Goal: Information Seeking & Learning: Learn about a topic

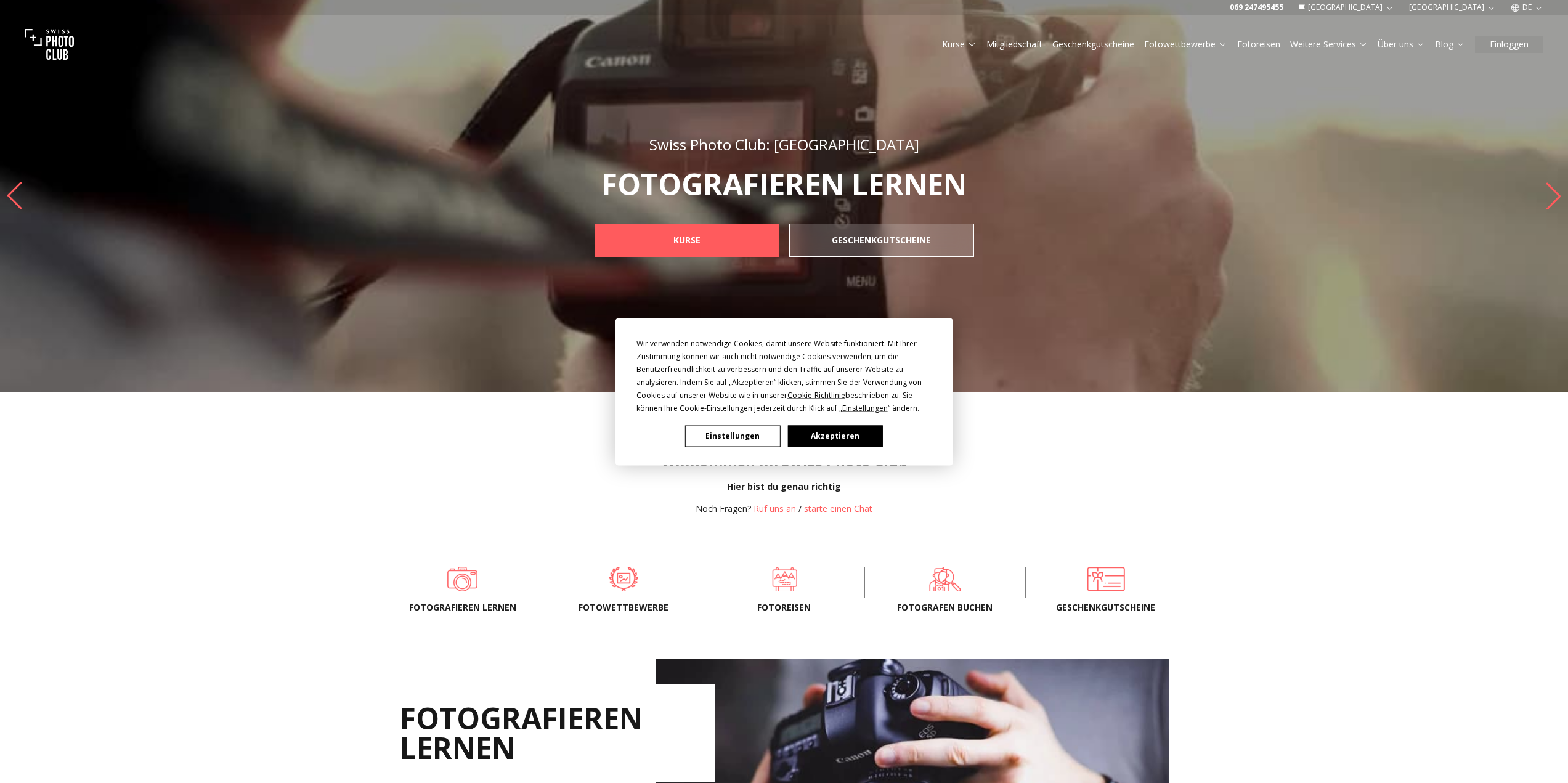
click at [833, 435] on button "Akzeptieren" at bounding box center [835, 436] width 95 height 22
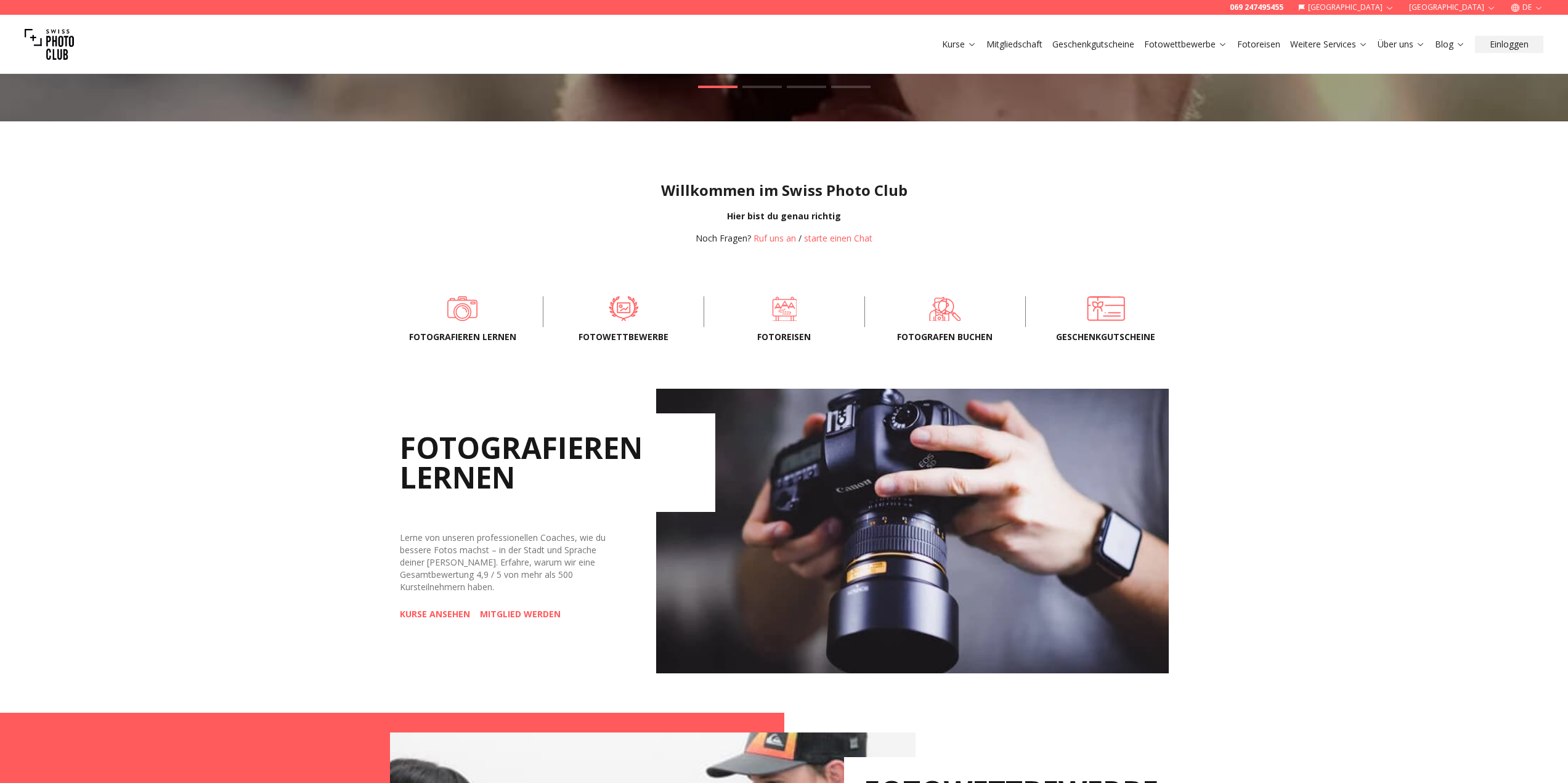
scroll to position [554, 0]
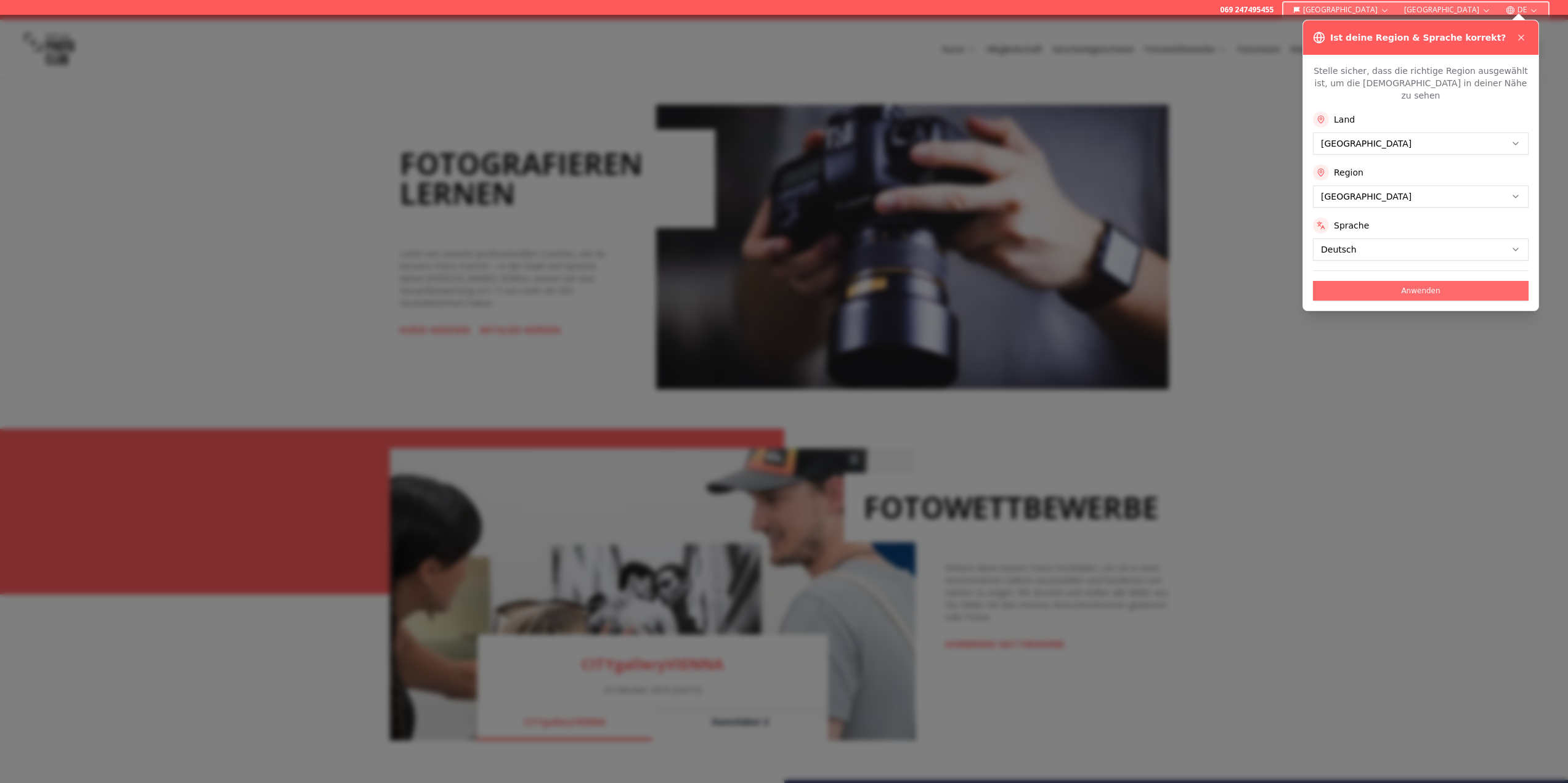
click at [1420, 281] on button "Anwenden" at bounding box center [1421, 290] width 215 height 20
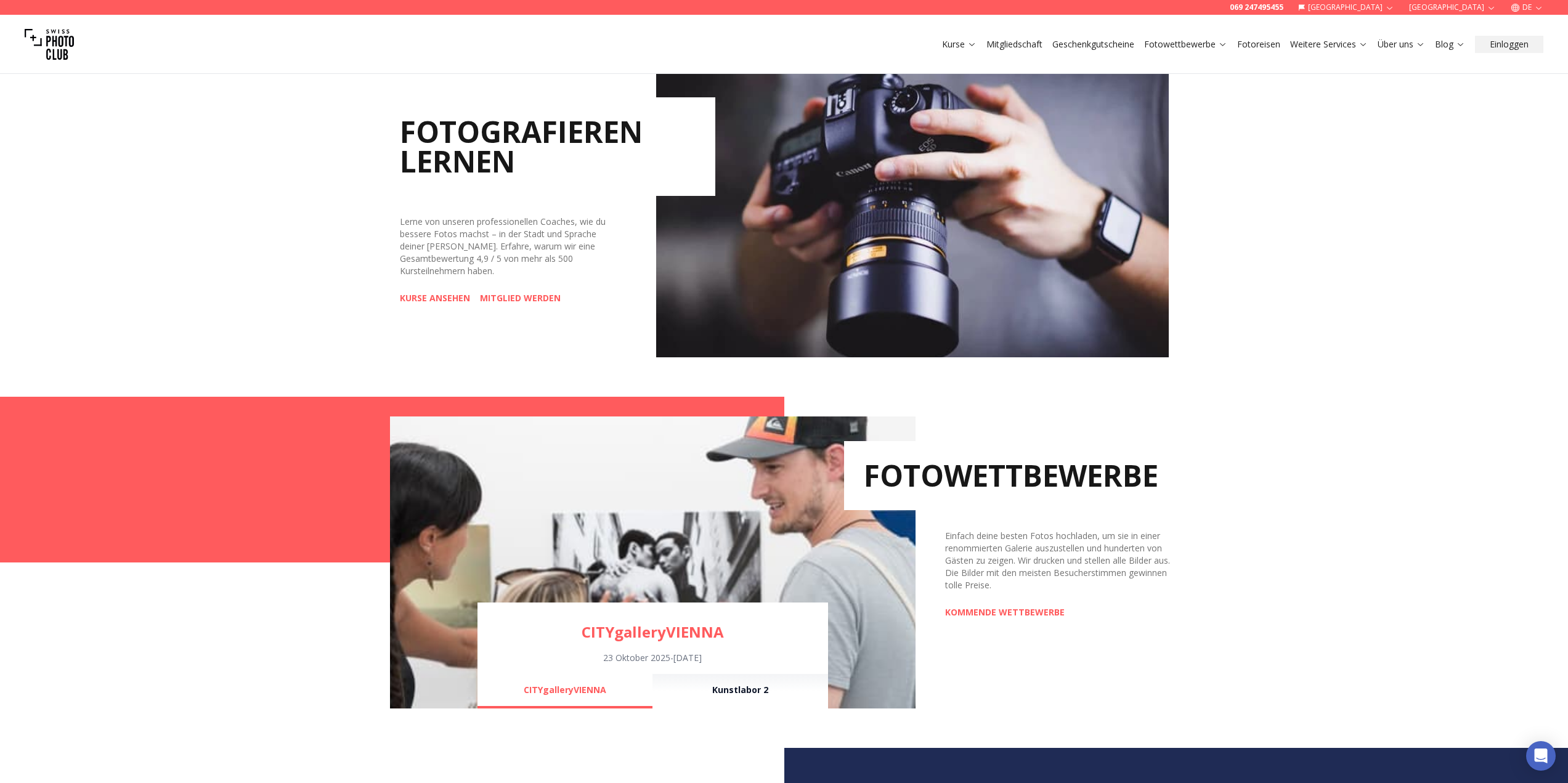
scroll to position [739, 0]
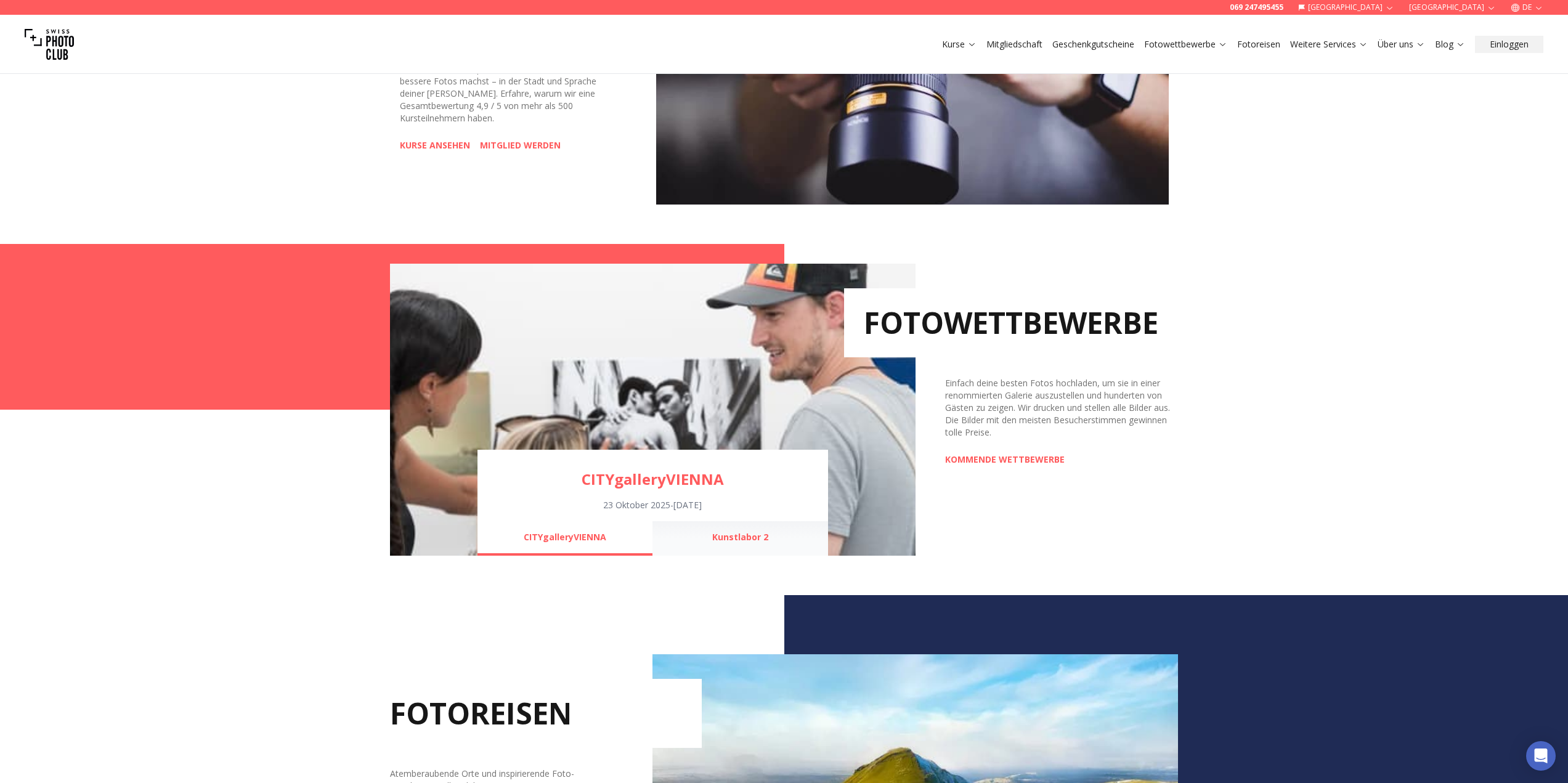
click at [758, 536] on button "Kunstlabor 2" at bounding box center [740, 538] width 175 height 34
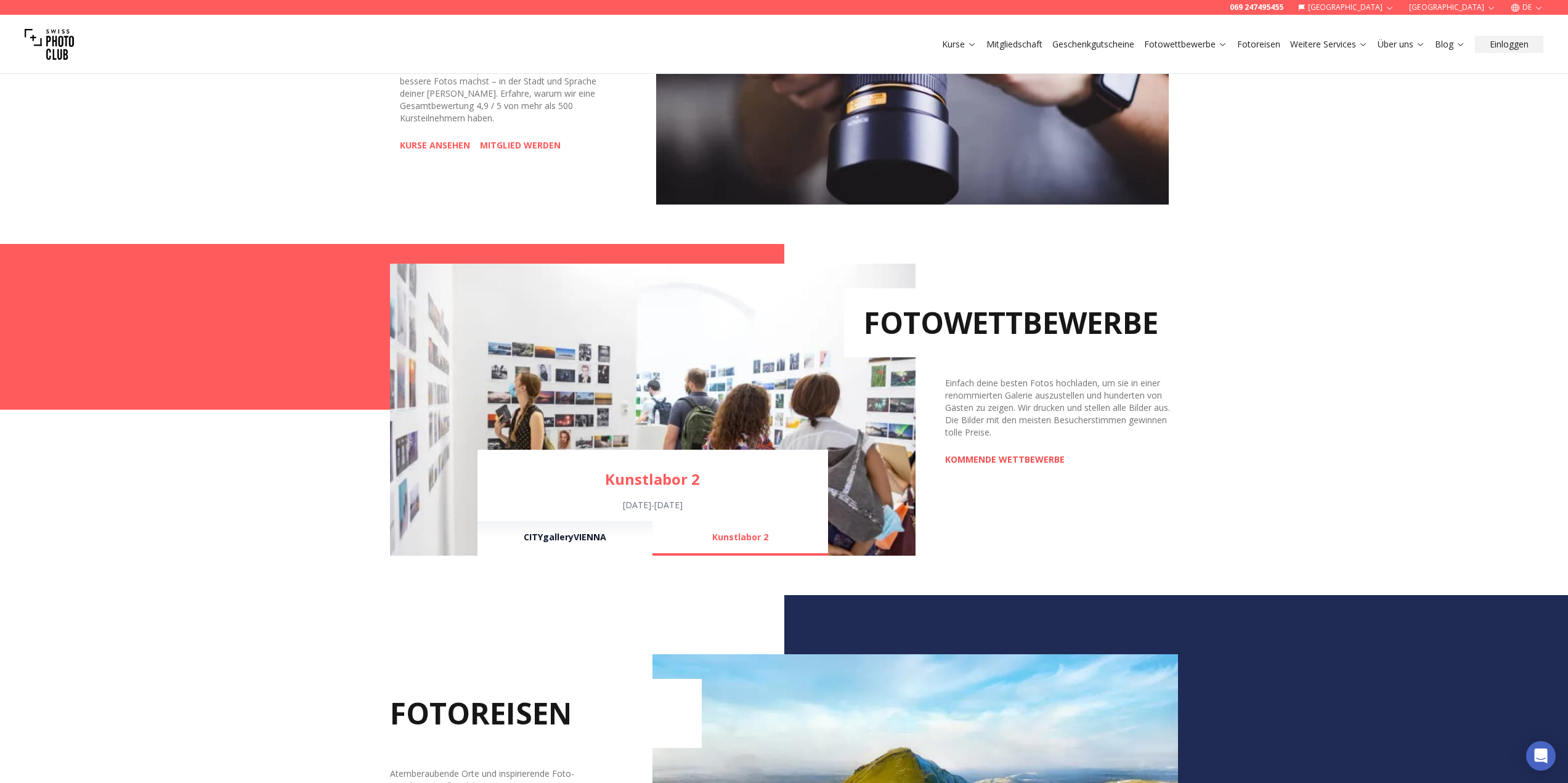
click at [1015, 458] on link "KOMMENDE WETTBEWERBE" at bounding box center [1005, 459] width 120 height 12
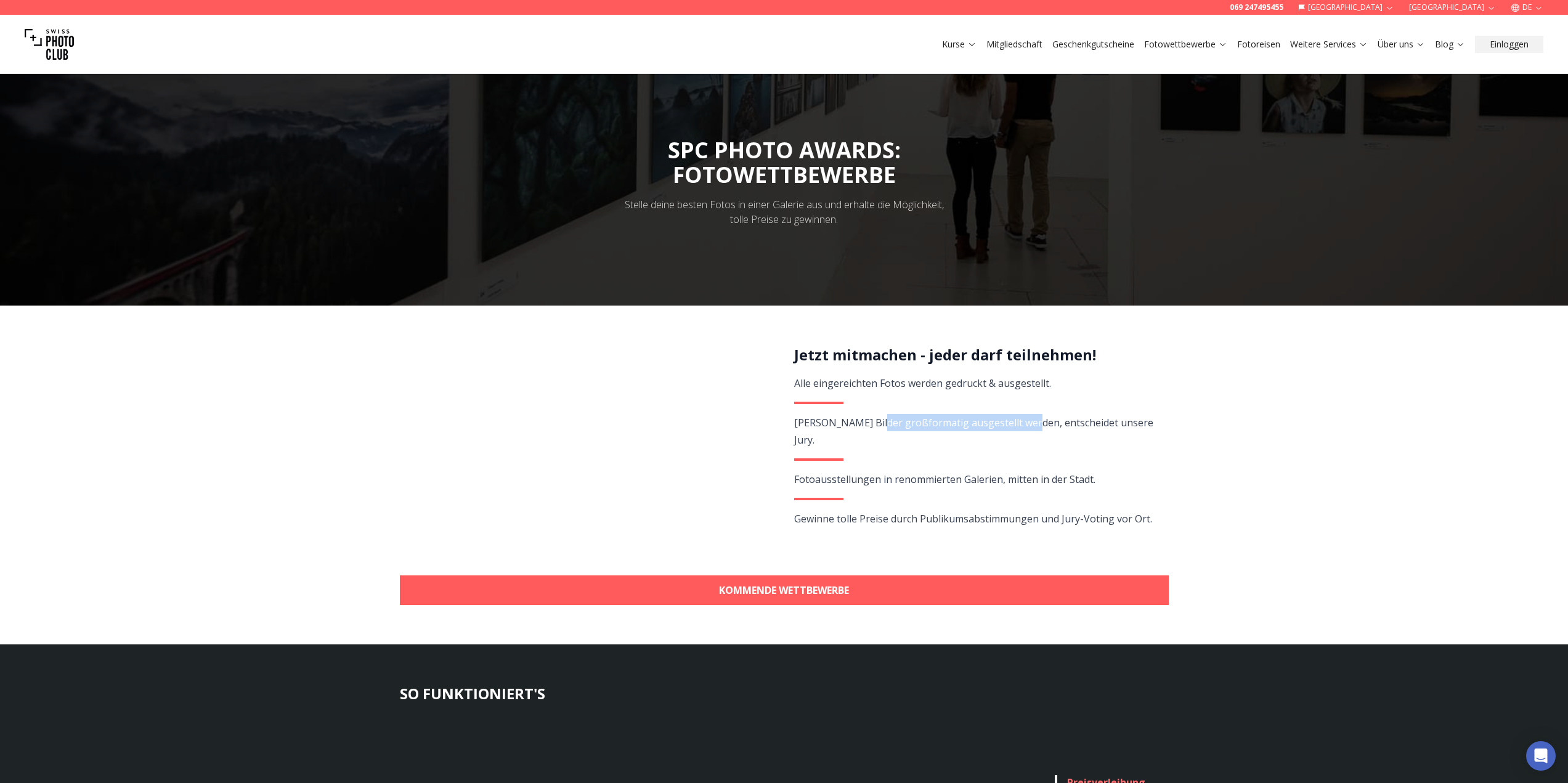
drag, startPoint x: 875, startPoint y: 426, endPoint x: 1025, endPoint y: 426, distance: 150.0
click at [1025, 426] on span "[PERSON_NAME] Bilder großformatig ausgestellt werden, entscheidet unsere Jury." at bounding box center [974, 431] width 359 height 31
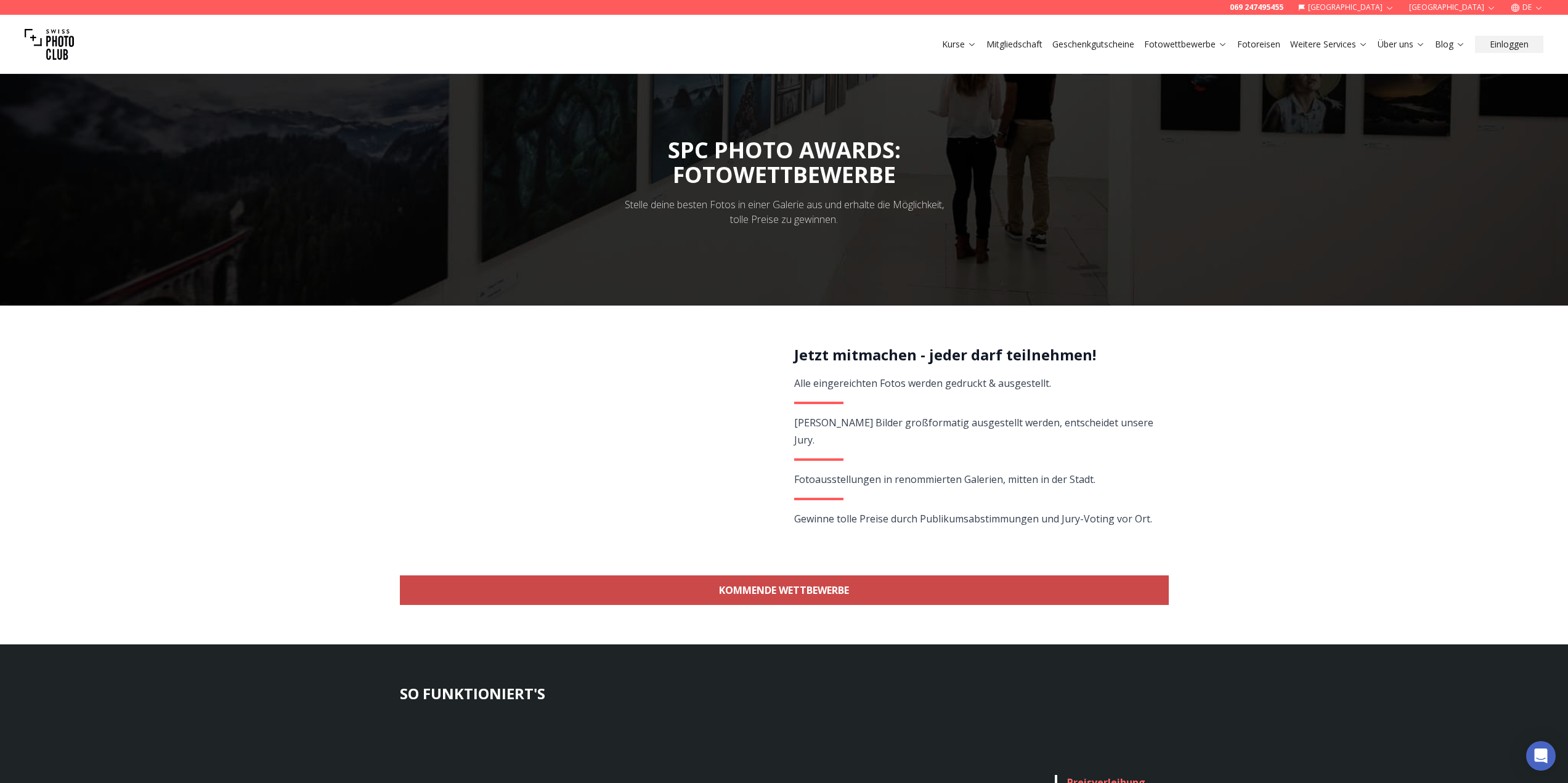
click at [825, 591] on link "KOMMENDE WETTBEWERBE" at bounding box center [784, 590] width 769 height 30
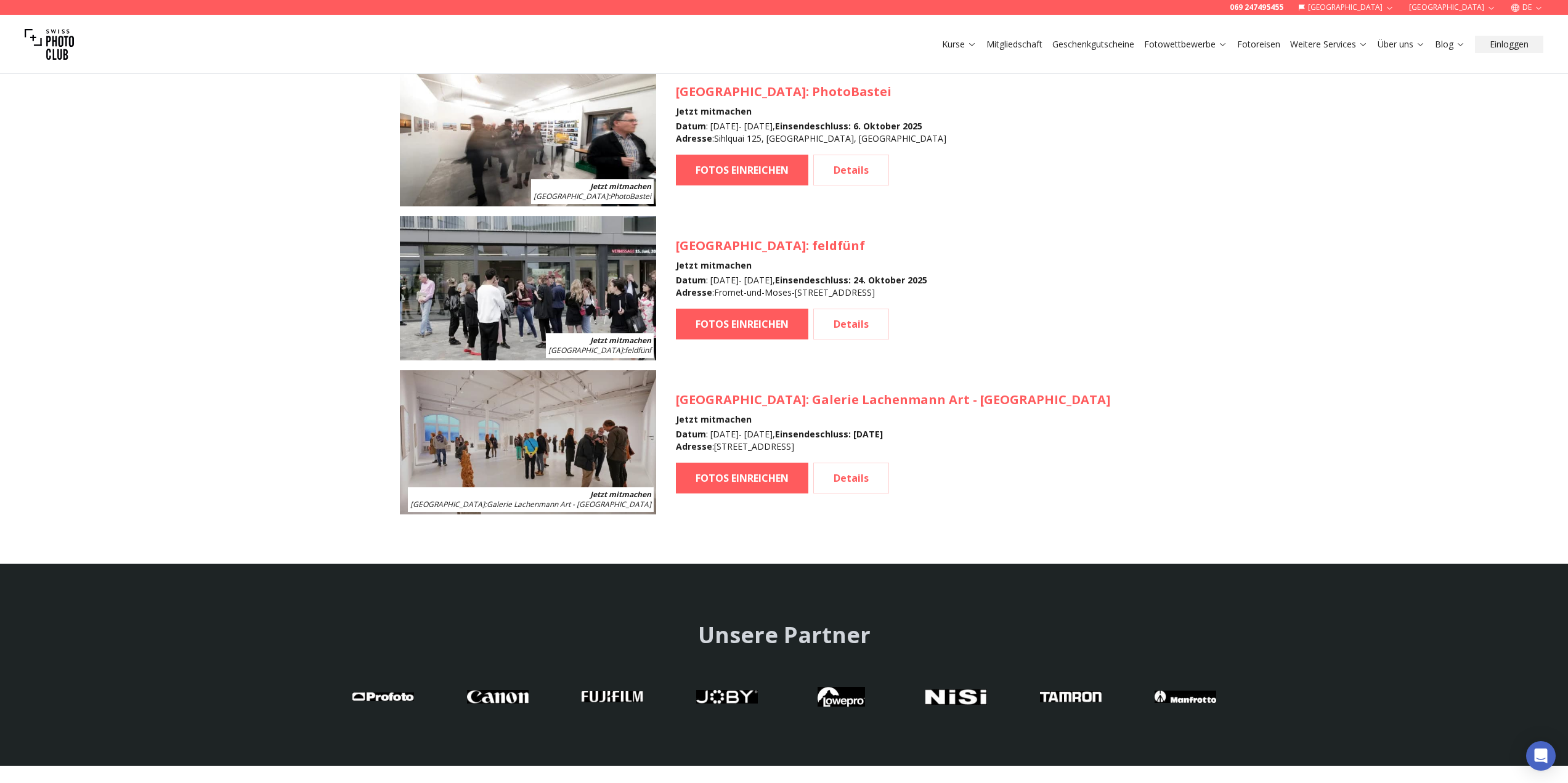
scroll to position [1529, 0]
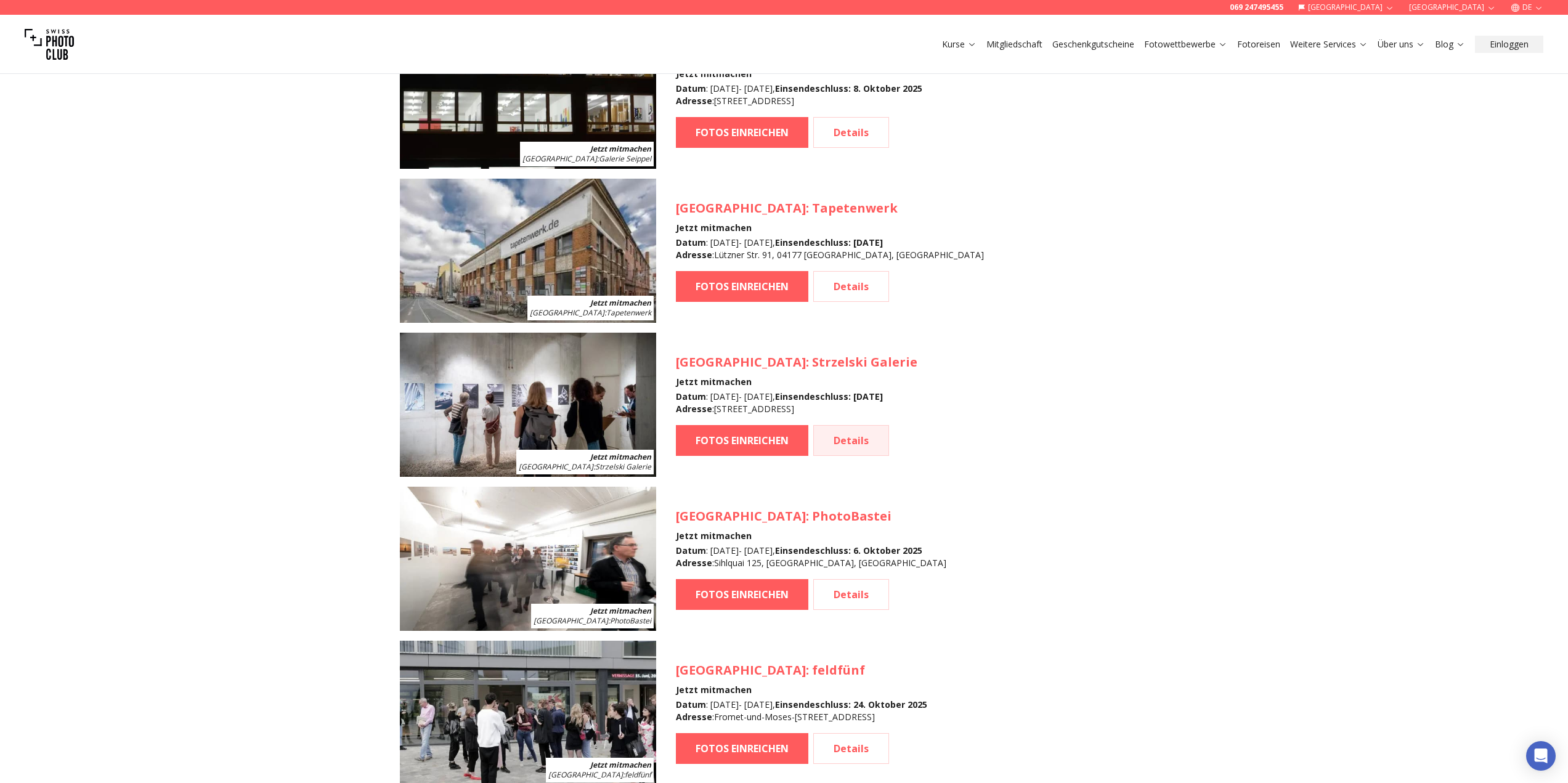
click at [833, 440] on link "Details" at bounding box center [851, 440] width 76 height 31
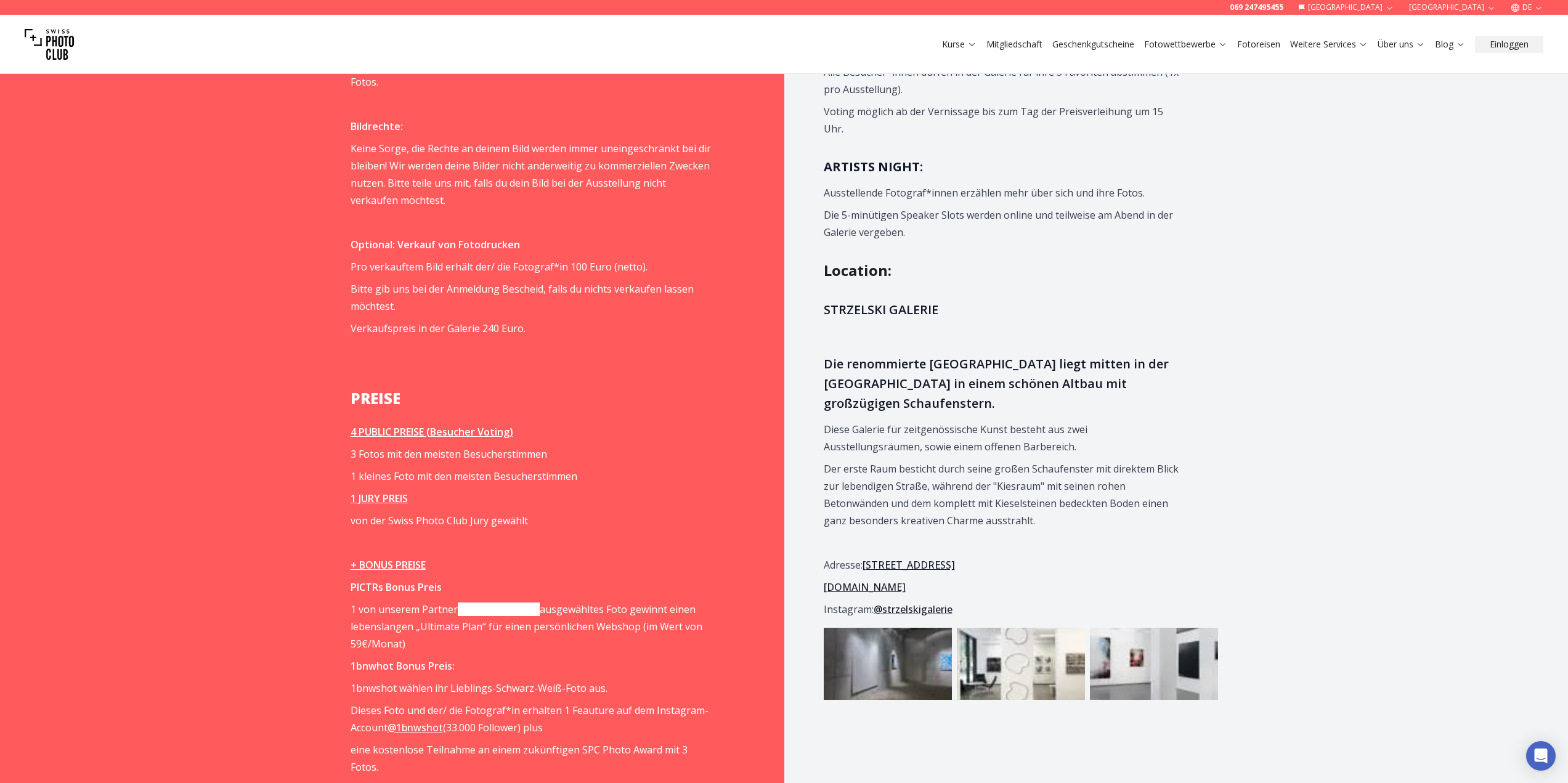
scroll to position [1663, 0]
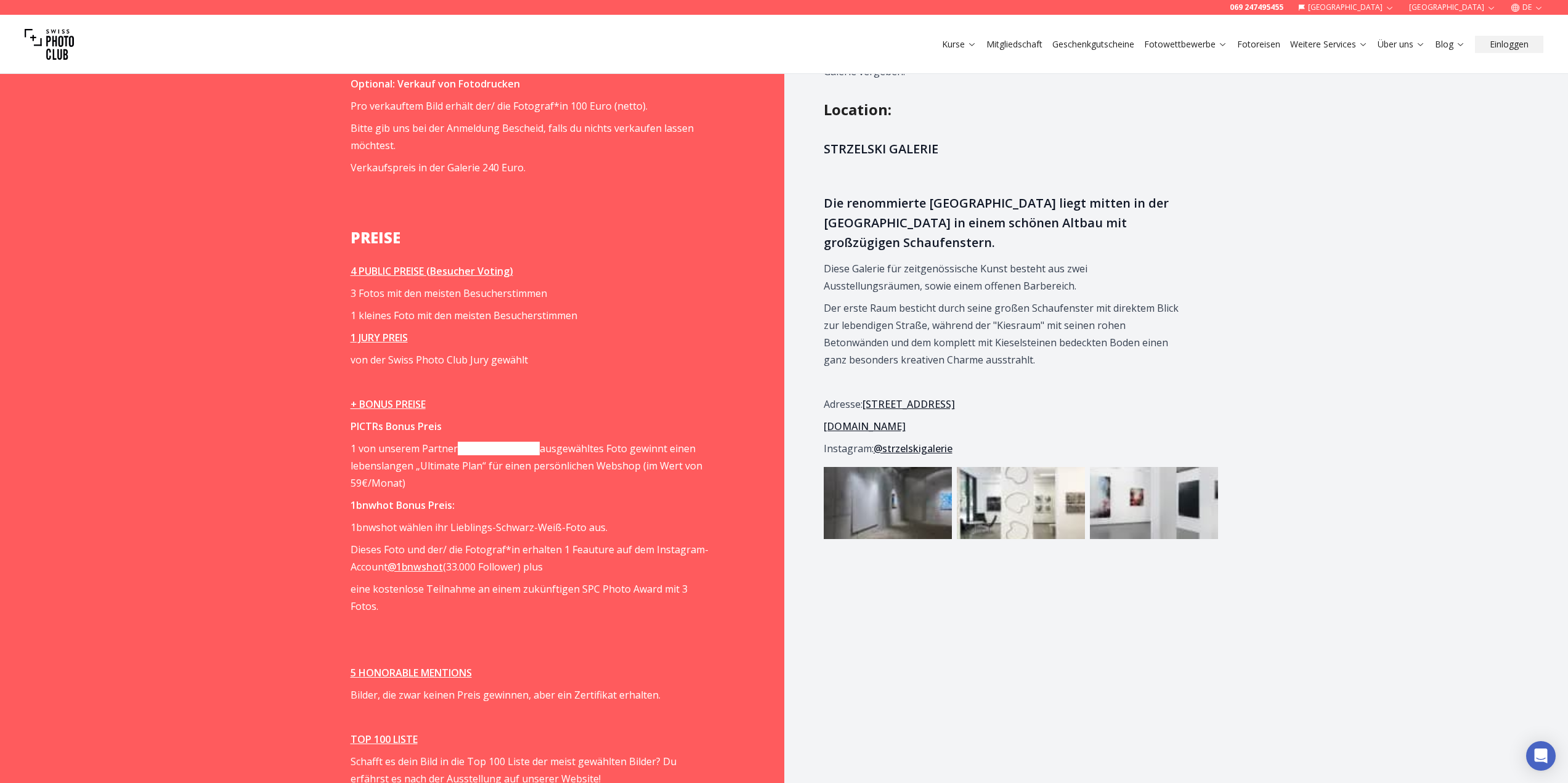
drag, startPoint x: 622, startPoint y: 495, endPoint x: 605, endPoint y: 488, distance: 18.4
click at [622, 495] on span "Der Moment, wenn dein Werk in einer Galerie von hunderten Leuten betrachtet wir…" at bounding box center [530, 194] width 361 height 1476
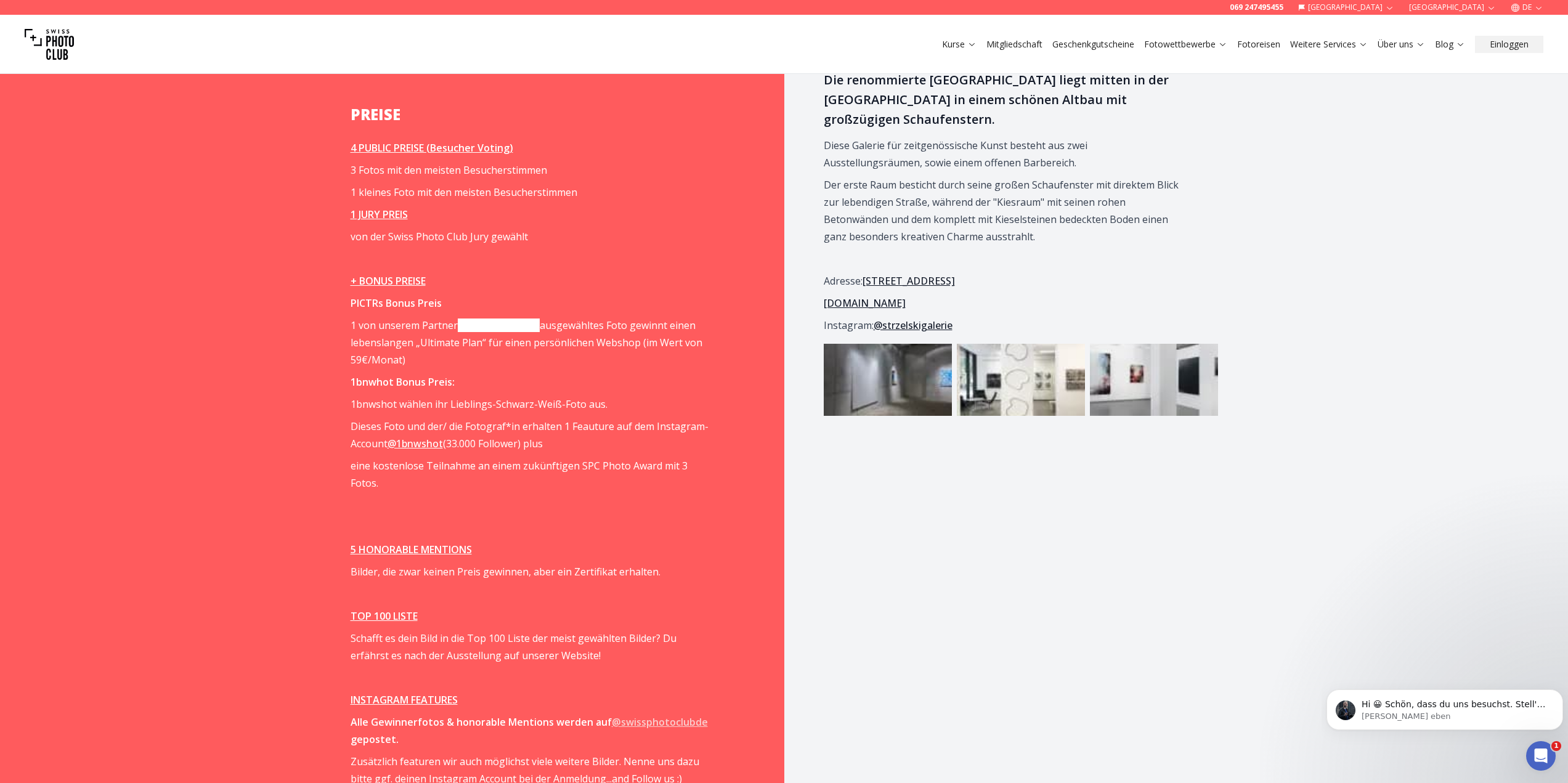
scroll to position [0, 0]
drag, startPoint x: 384, startPoint y: 172, endPoint x: 534, endPoint y: 173, distance: 150.0
click at [534, 173] on span "3 Fotos mit den meisten Besucherstimmen" at bounding box center [449, 170] width 196 height 13
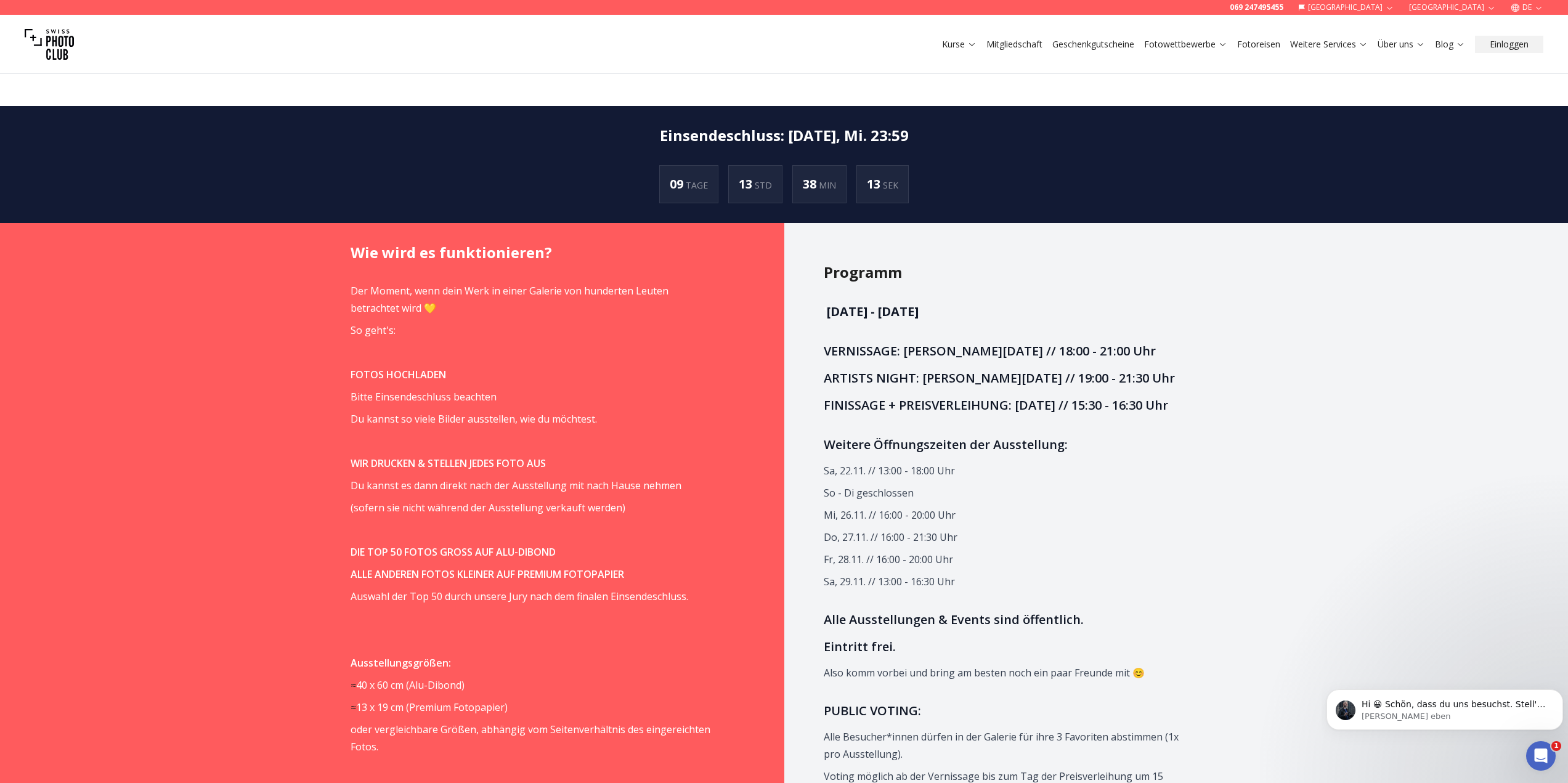
scroll to position [862, 0]
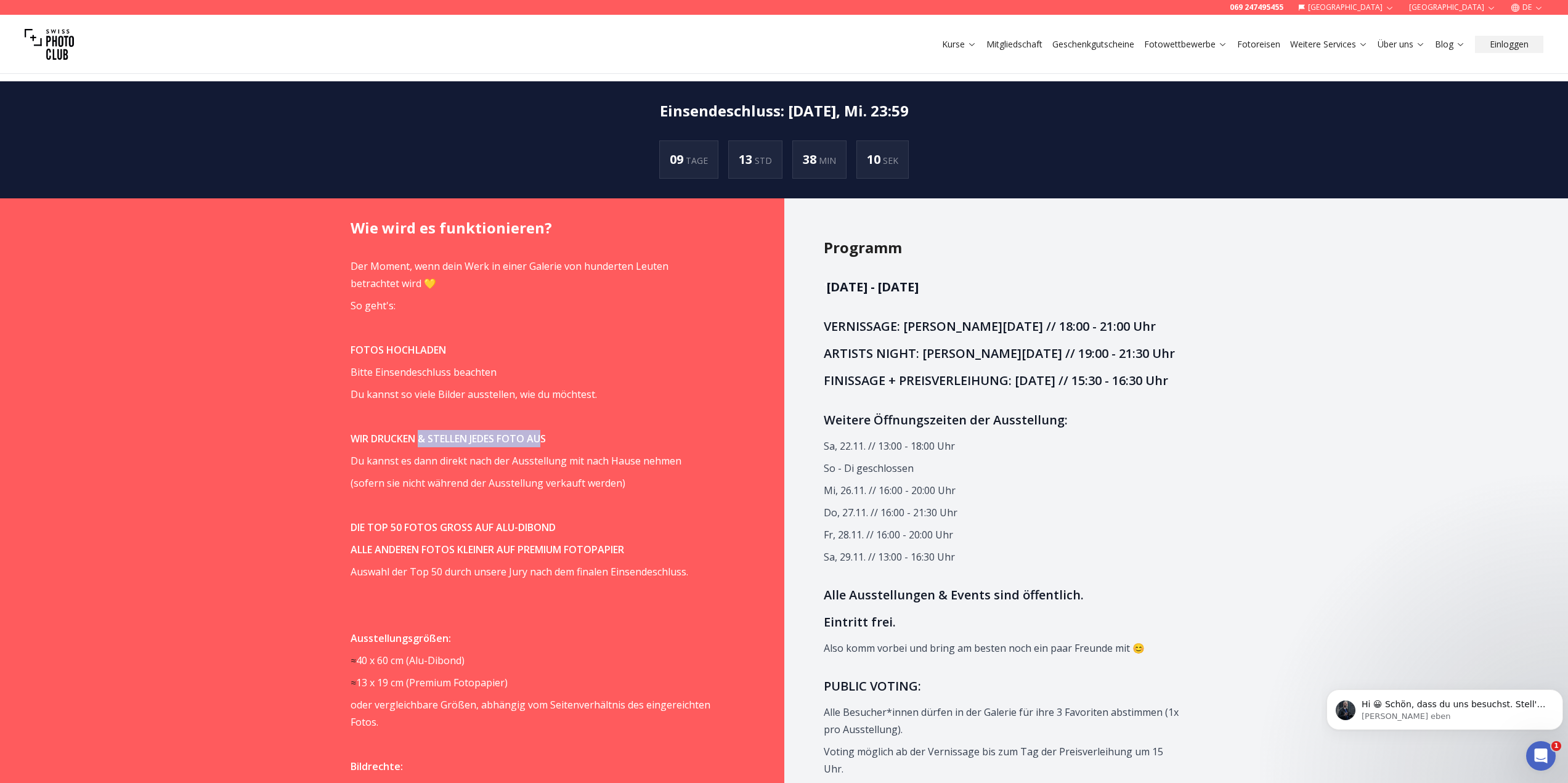
drag, startPoint x: 428, startPoint y: 443, endPoint x: 548, endPoint y: 442, distance: 120.0
click at [546, 442] on strong "WIR DRUCKEN & STELLEN JEDES FOTO AUS" at bounding box center [448, 438] width 195 height 13
drag, startPoint x: 558, startPoint y: 459, endPoint x: 585, endPoint y: 463, distance: 27.3
click at [585, 463] on span "Du kannst es dann direkt nach der Ausstellung mit nach Hause nehmen" at bounding box center [516, 461] width 331 height 13
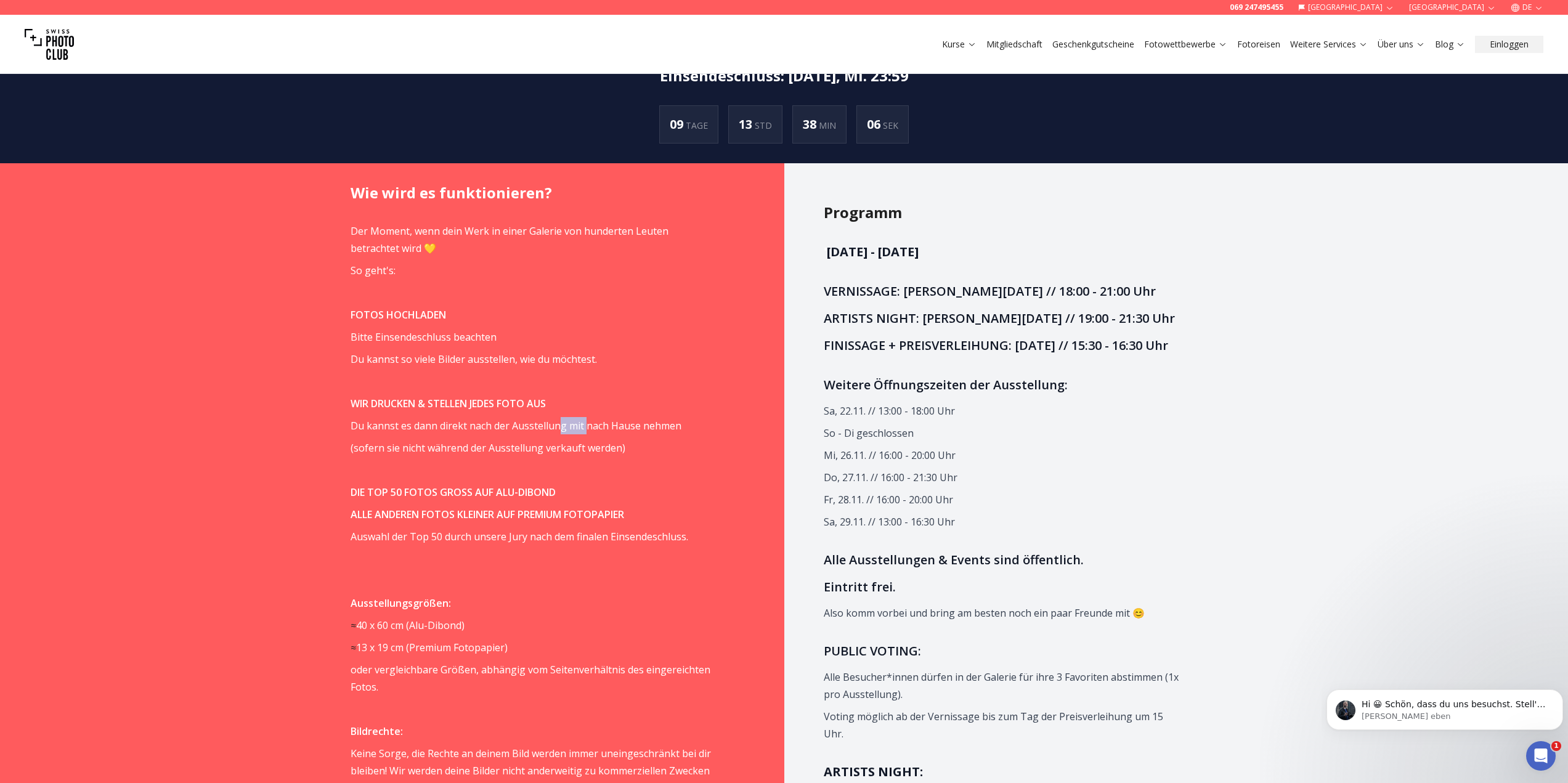
scroll to position [924, 0]
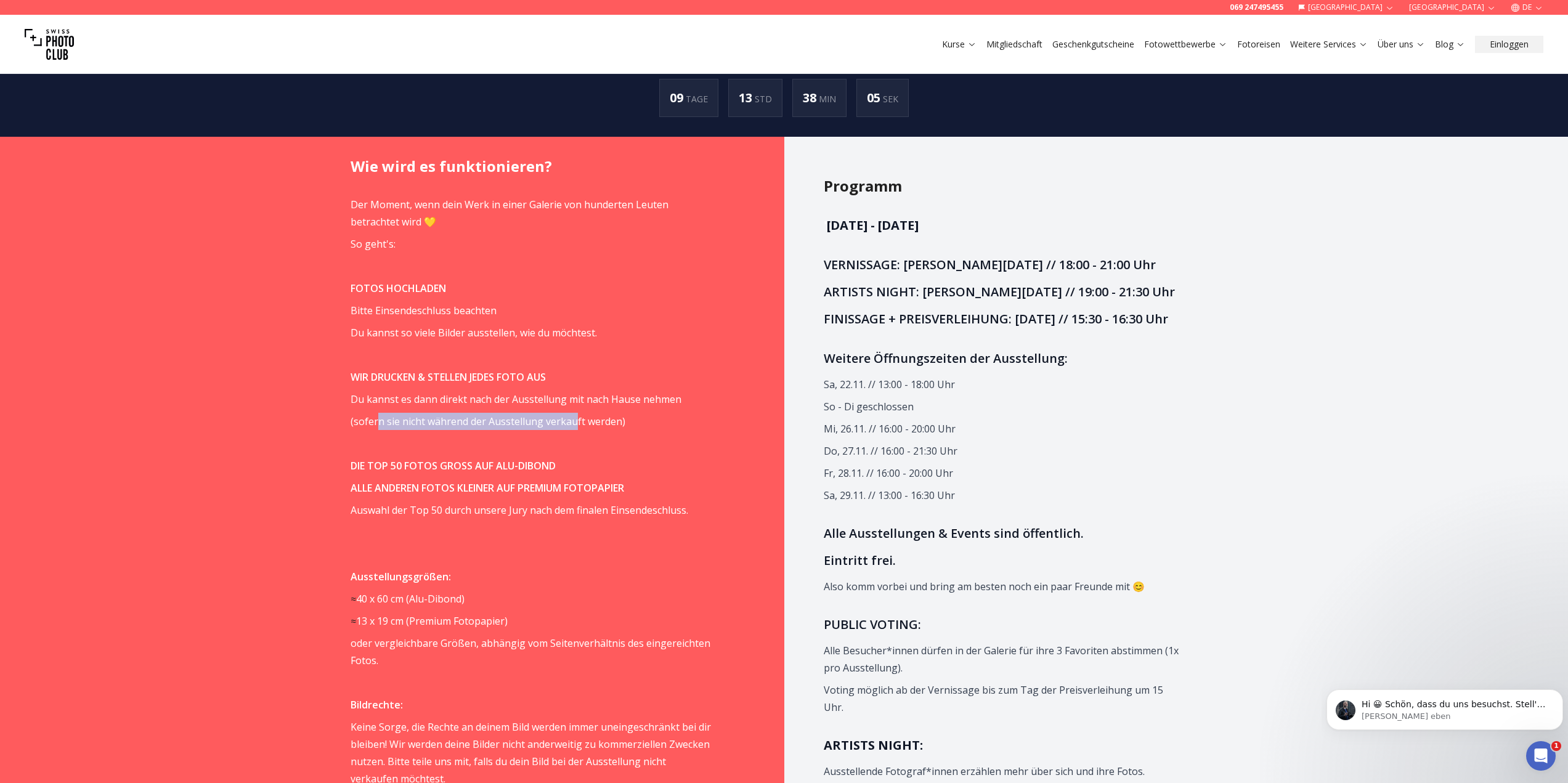
drag, startPoint x: 417, startPoint y: 423, endPoint x: 575, endPoint y: 430, distance: 158.2
click at [575, 430] on p "(sofern sie nicht während der Ausstellung verkauft werden)" at bounding box center [530, 421] width 361 height 17
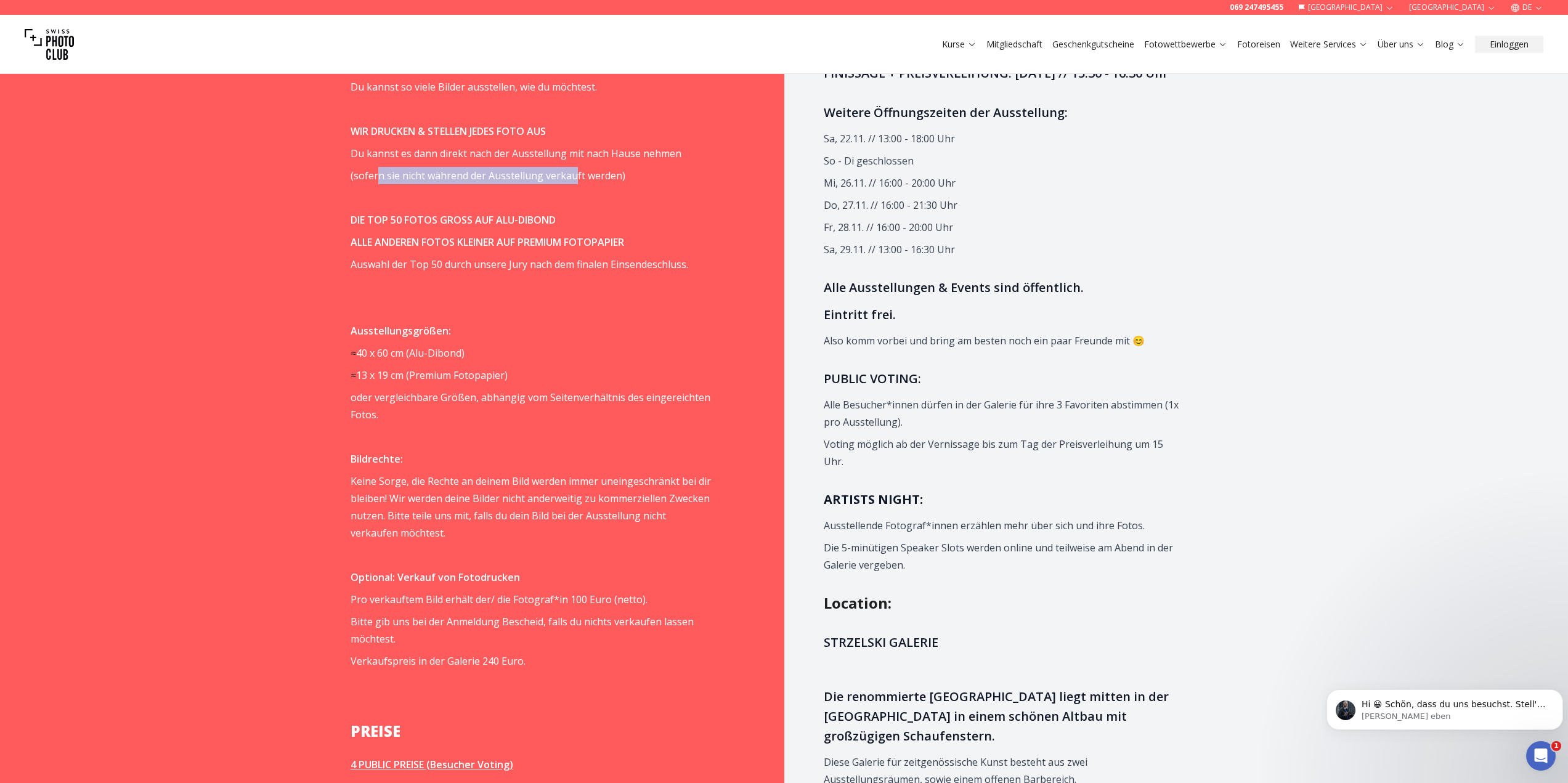
scroll to position [1170, 0]
drag, startPoint x: 589, startPoint y: 604, endPoint x: 508, endPoint y: 604, distance: 81.0
click at [508, 604] on p "Pro verkauftem Bild erhält der/ die Fotograf*in 100 Euro (netto)." at bounding box center [530, 598] width 361 height 17
click at [529, 643] on p "Bitte gib uns bei der Anmeldung Bescheid, falls du nichts verkaufen lassen möch…" at bounding box center [530, 629] width 361 height 34
drag, startPoint x: 479, startPoint y: 657, endPoint x: 504, endPoint y: 658, distance: 25.0
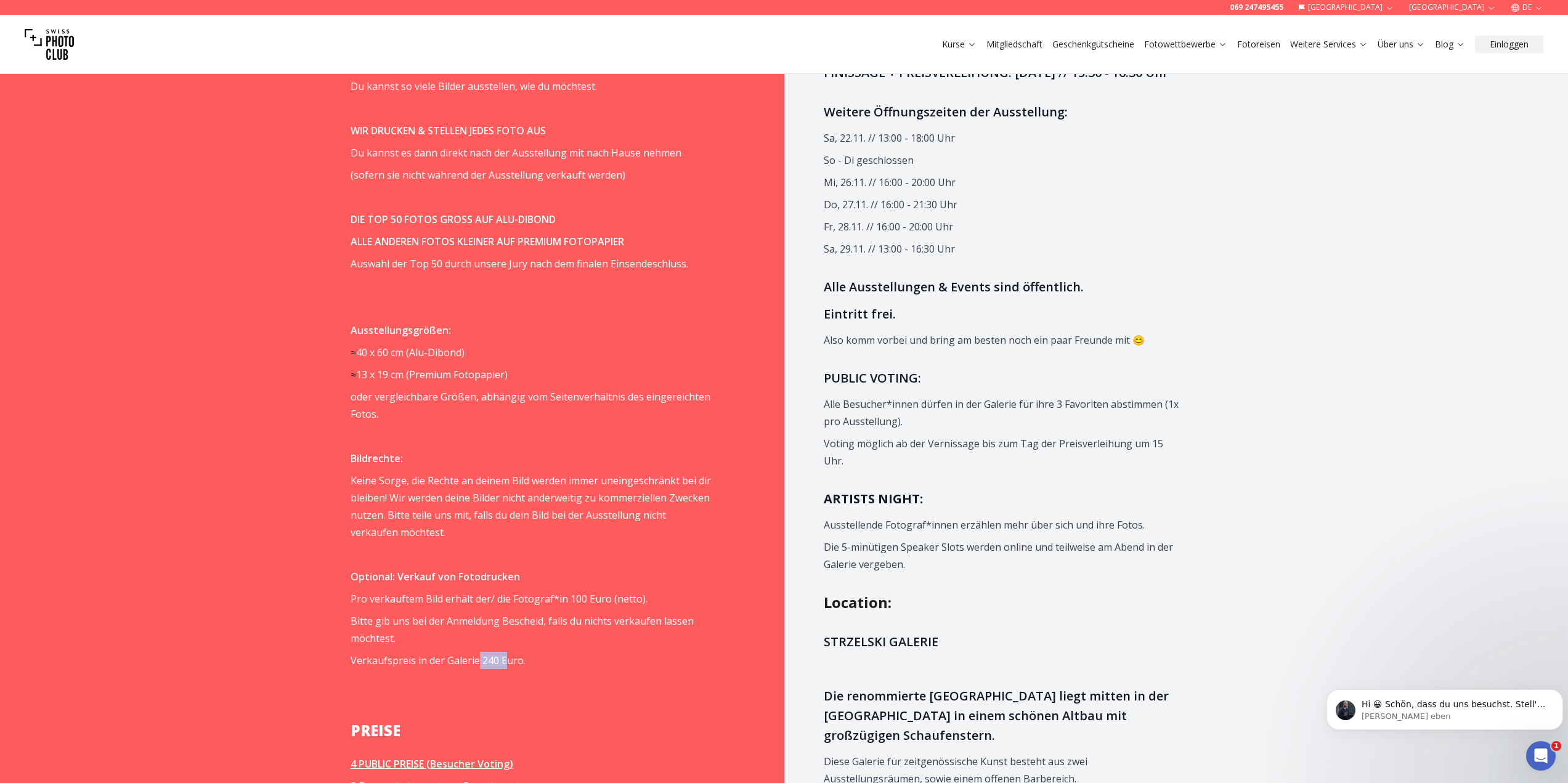
click at [504, 658] on p "Verkaufspreis in der Galerie 240 Euro." at bounding box center [530, 660] width 361 height 17
click at [544, 676] on p at bounding box center [530, 682] width 361 height 17
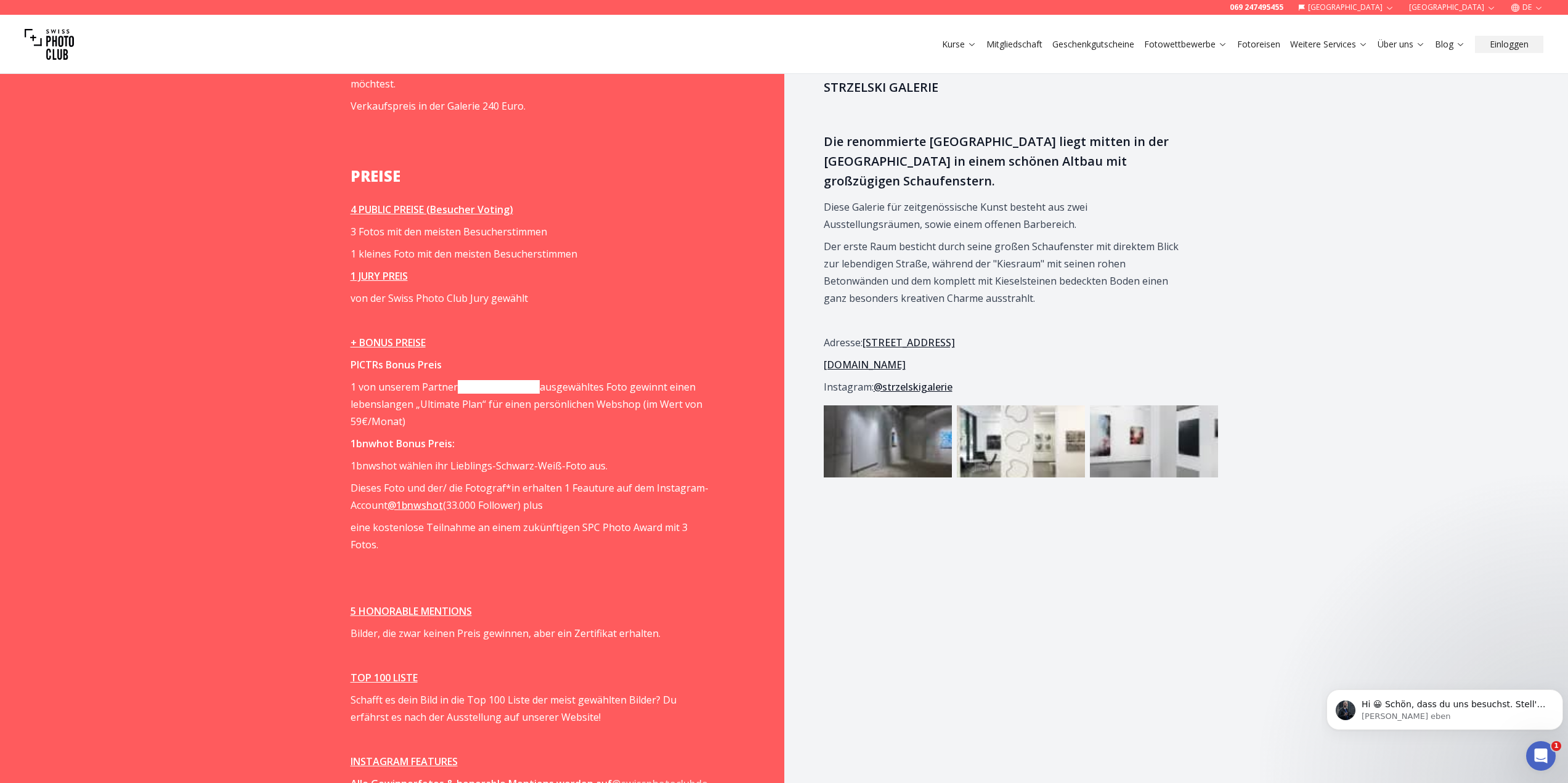
scroll to position [1786, 0]
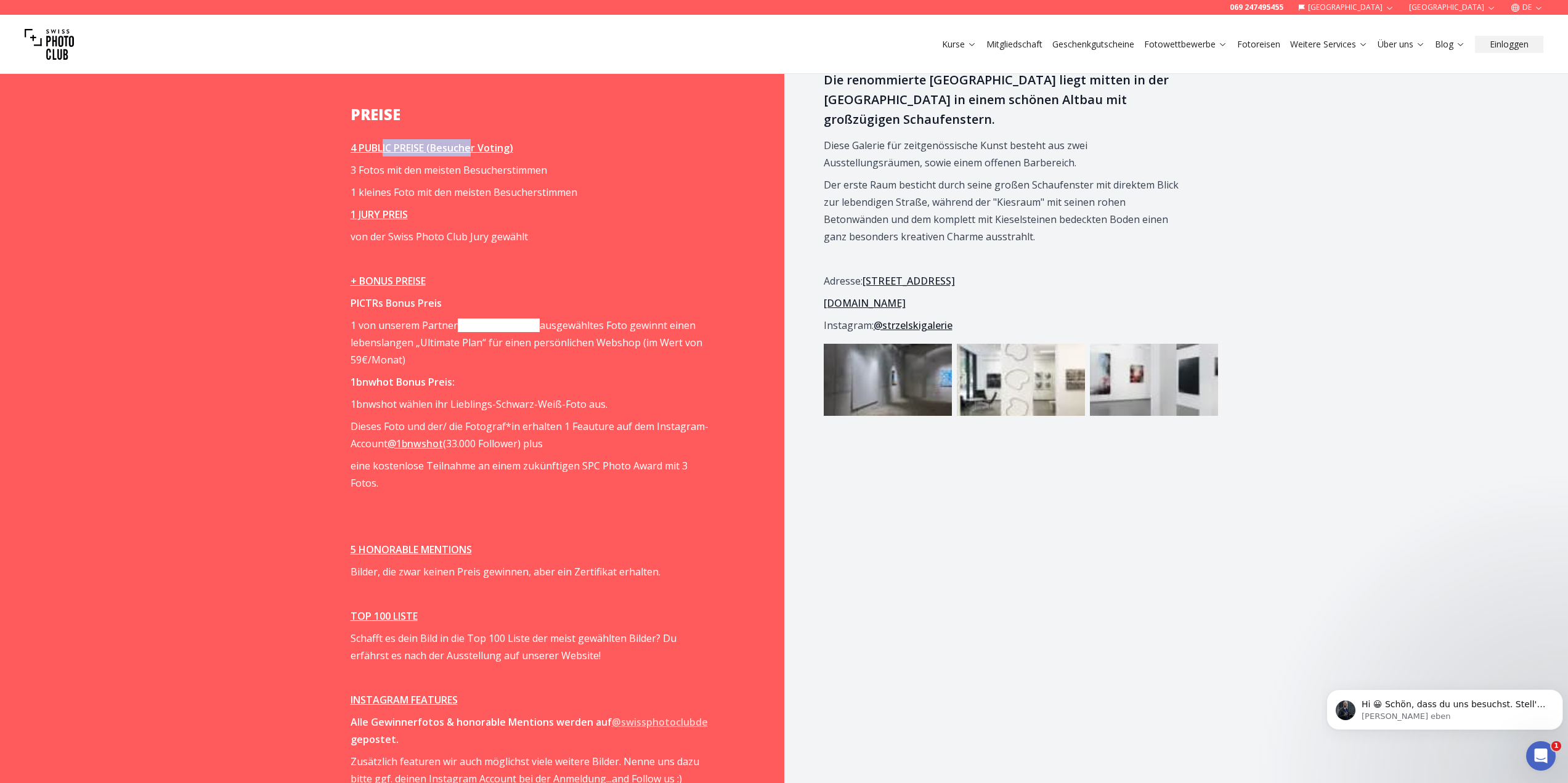
drag, startPoint x: 384, startPoint y: 144, endPoint x: 473, endPoint y: 148, distance: 89.1
click at [473, 148] on u "4 PUBLIC PREISE (Besucher Voting)" at bounding box center [432, 148] width 163 height 13
drag, startPoint x: 392, startPoint y: 551, endPoint x: 570, endPoint y: 553, distance: 178.0
click at [570, 565] on span "Bilder, die zwar keinen Preis gewinnen, aber ein Zertifikat erhalten." at bounding box center [505, 571] width 310 height 13
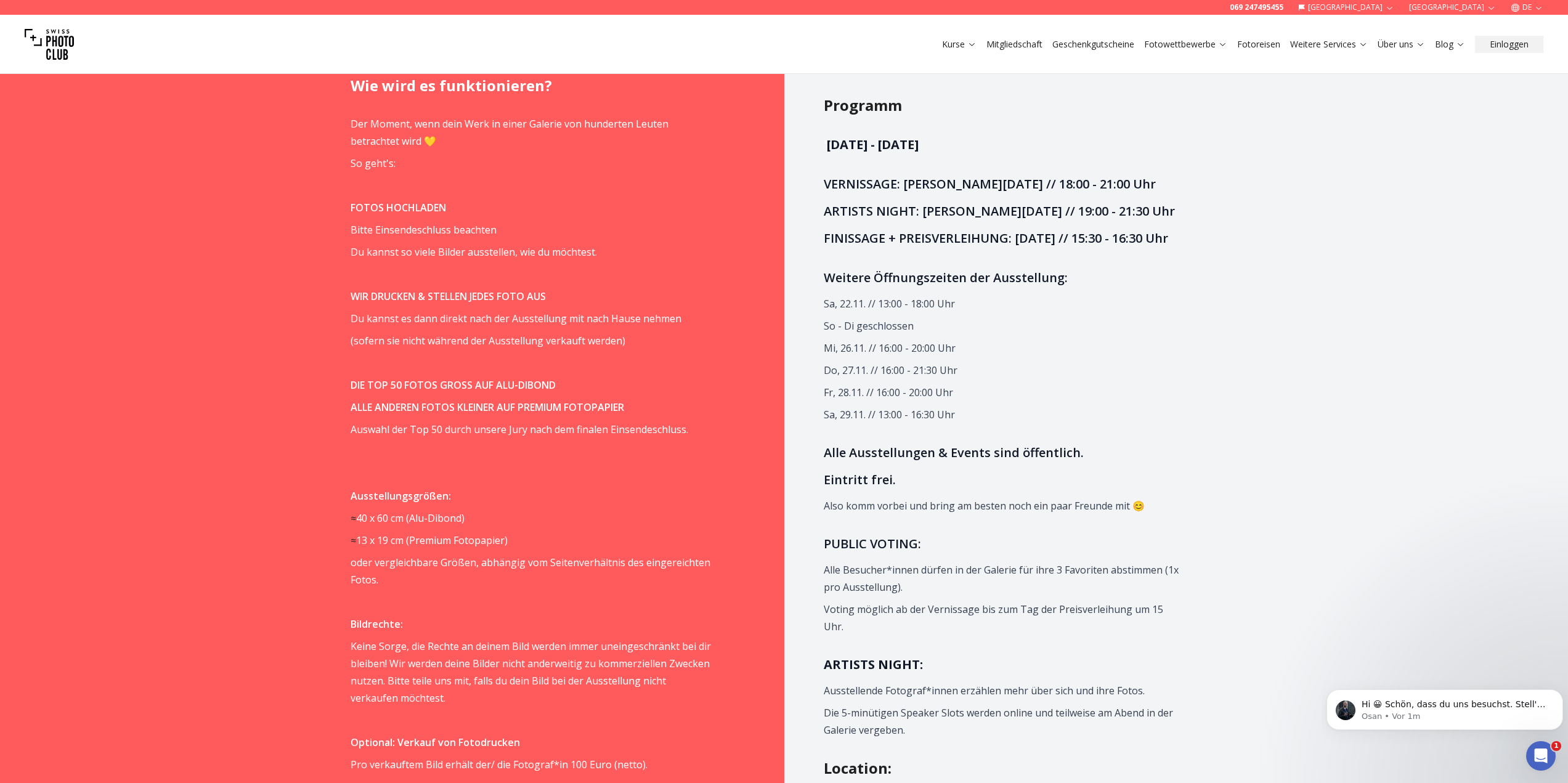
scroll to position [1170, 0]
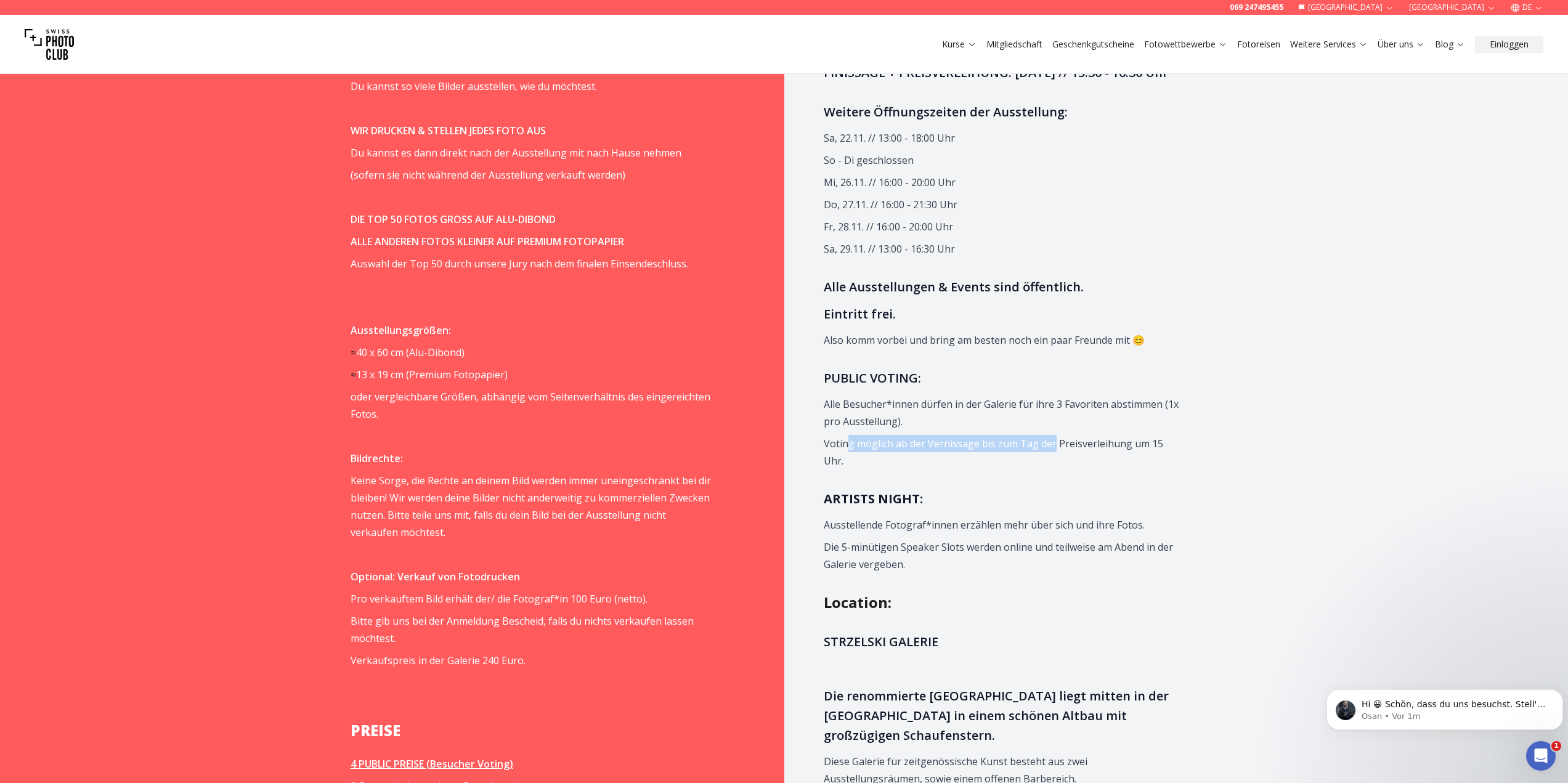
drag, startPoint x: 845, startPoint y: 485, endPoint x: 1054, endPoint y: 482, distance: 209.0
click at [1053, 469] on p "Voting möglich ab der Vernissage bis zum Tag der Preisverleihung um 15 Uhr." at bounding box center [1004, 452] width 361 height 34
click at [1027, 533] on p "Ausstellende Fotograf*innen erzählen mehr über sich und ihre Fotos." at bounding box center [1004, 525] width 361 height 17
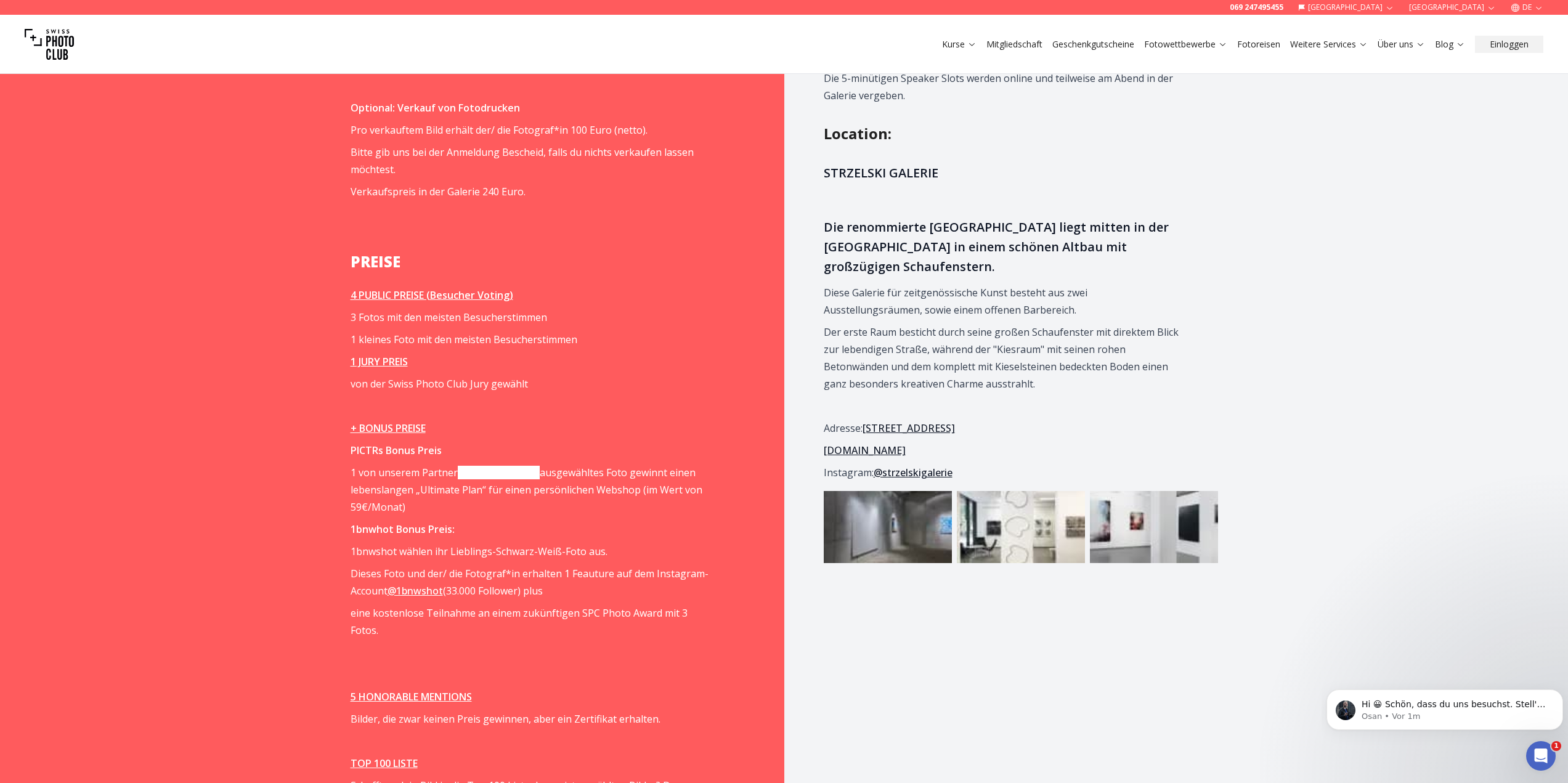
scroll to position [1663, 0]
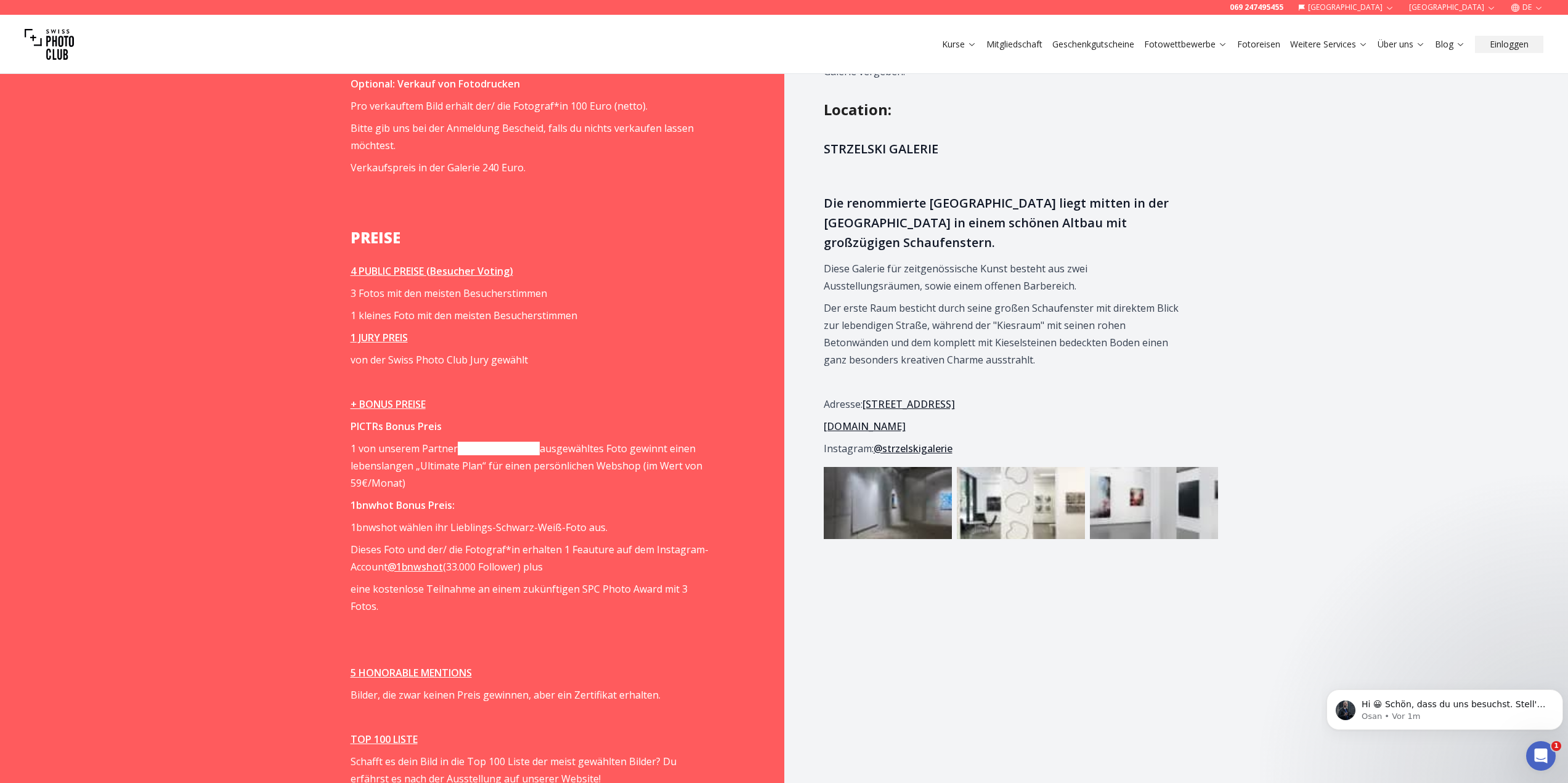
click at [986, 523] on img at bounding box center [1021, 503] width 128 height 72
click at [920, 411] on link "[STREET_ADDRESS]" at bounding box center [909, 404] width 93 height 13
